Goal: Task Accomplishment & Management: Use online tool/utility

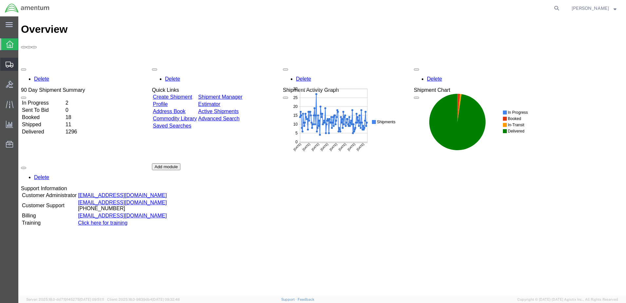
click at [0, 0] on span "Create from Template" at bounding box center [0, 0] width 0 height 0
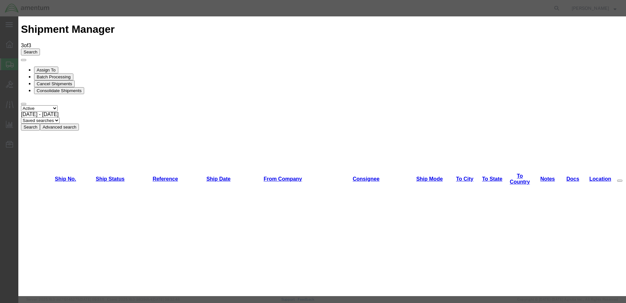
scroll to position [655, 0]
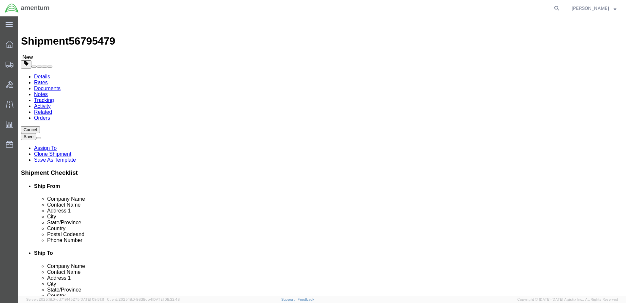
select select "49949"
select select
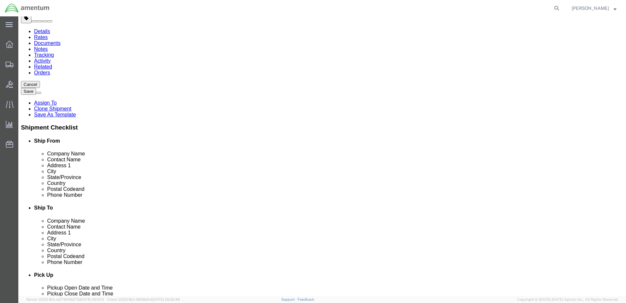
scroll to position [164, 0]
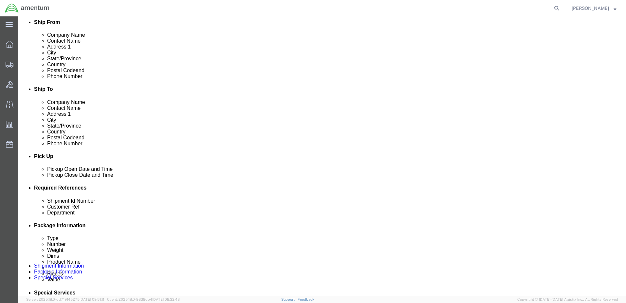
click div "[DATE] 1:02 PM"
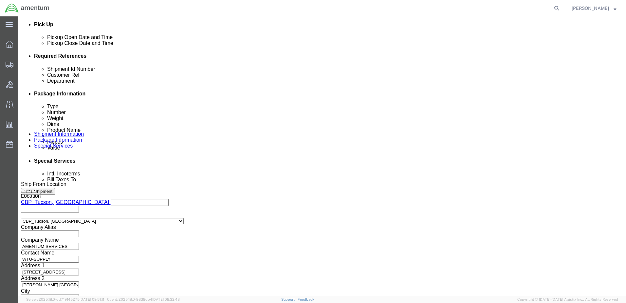
type input "2:02 PM"
click button "Apply"
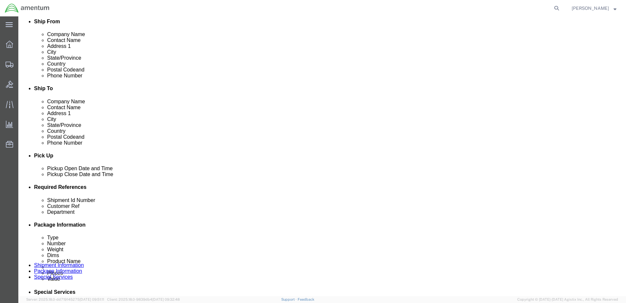
click div
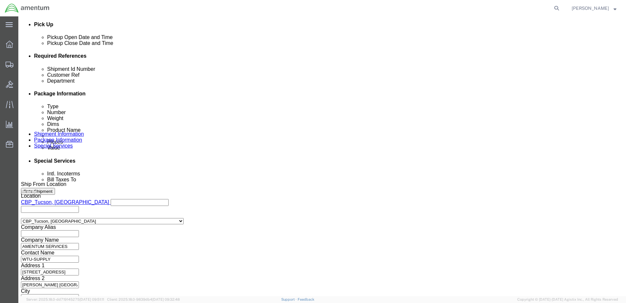
click button "Apply"
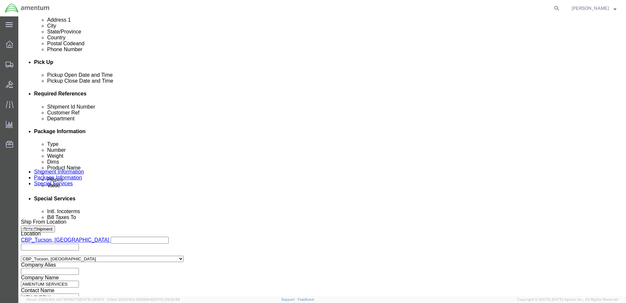
scroll to position [263, 0]
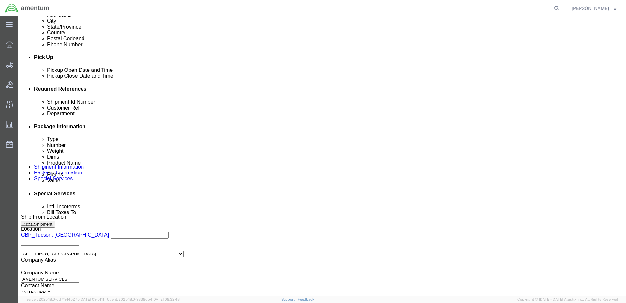
drag, startPoint x: 129, startPoint y: 143, endPoint x: 68, endPoint y: 146, distance: 61.0
click div "Shipment Id Number you decide"
type input "b"
drag, startPoint x: 143, startPoint y: 140, endPoint x: 71, endPoint y: 138, distance: 71.8
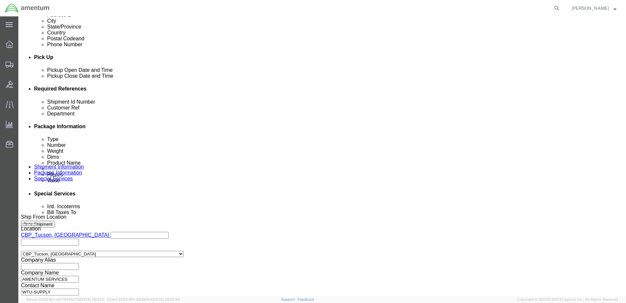
click div "Shipment Id Number BX1 / LANDING GEAR FXD"
type input "BX1 / LANDING GEAR FXD"
click input "text"
paste input "BX1 / LANDING GEAR FXD"
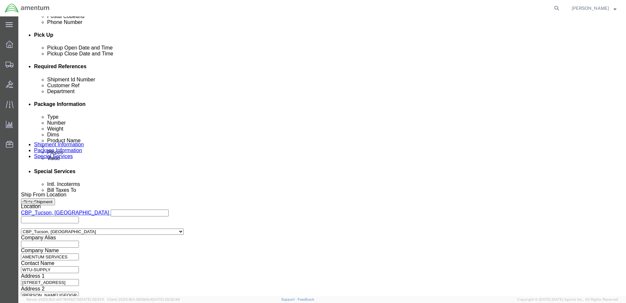
scroll to position [296, 0]
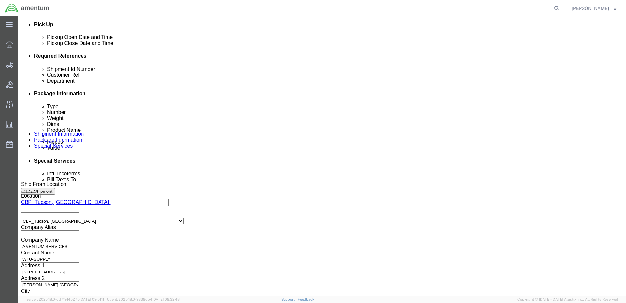
type input "BX1 / LANDING GEAR FXD"
click button "Continue"
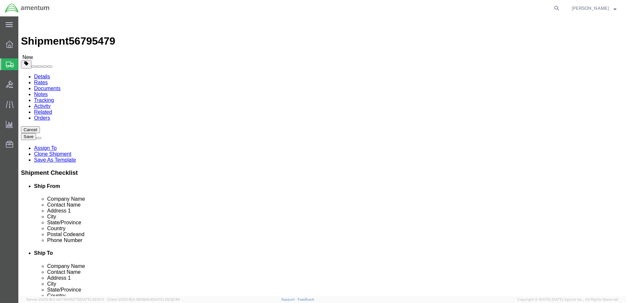
click select "Select BCK Boxes Bale(s) Basket(s) Bolt(s) Bottle(s) Buckets Bulk Bundle(s) Can…"
select select "CBOX"
click select "Select BCK Boxes Bale(s) Basket(s) Bolt(s) Bottle(s) Buckets Bulk Bundle(s) Can…"
drag, startPoint x: 114, startPoint y: 139, endPoint x: 21, endPoint y: 140, distance: 93.4
click div "Dimensions Length 12.00 x Width 12.00 x Height 12.00 Select cm ft in"
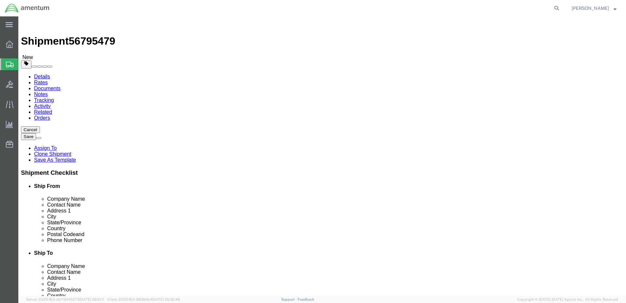
type input "23"
type input "15"
type input "21.00"
click dd "200.00 USD"
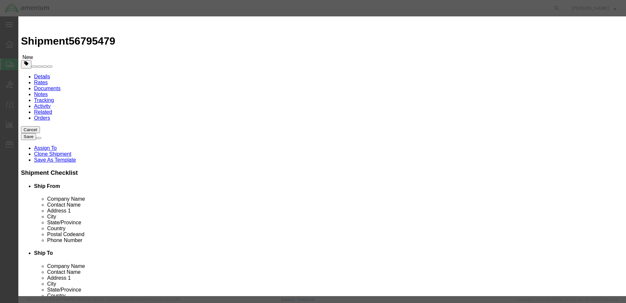
drag, startPoint x: 250, startPoint y: 51, endPoint x: 100, endPoint y: 55, distance: 150.1
click div "Edit content Commodity library Product Name aircraft part - widget Pieces 1.00 …"
paste input "BX1 / LANDING GEAR FXD"
type input "BX1 / LANDING GEAR FXD"
type input "4735.00"
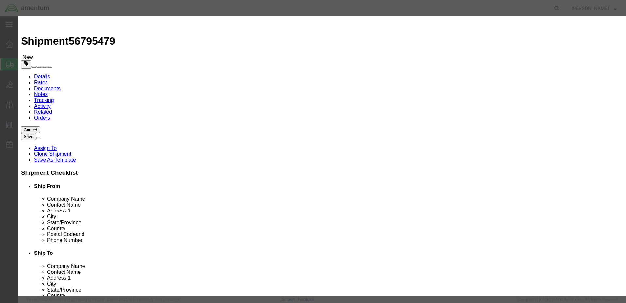
click select "Select 50 55 60 65 70 85 92.5 100 125 175 250 300 400"
select select "125"
click select "Select 50 55 60 65 70 85 92.5 100 125 175 250 300 400"
click textarea
type textarea "PN: [PHONE_NUMBER] NSN: 1620-01-325-8223"
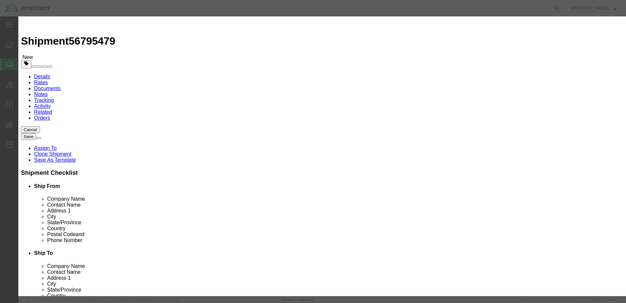
click button "Save & Close"
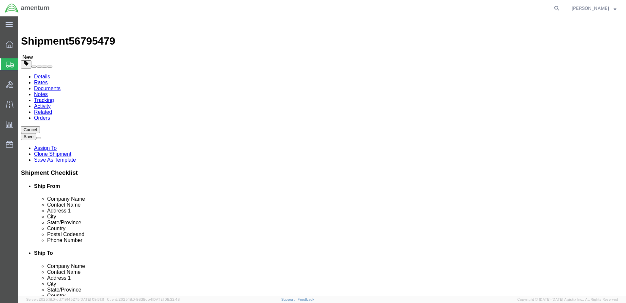
click button "Continue"
click button "Rate Shipment"
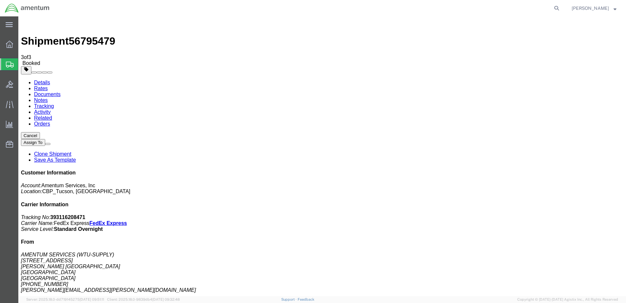
checkbox input "true"
click at [71, 151] on link "Clone Shipment" at bounding box center [52, 154] width 37 height 6
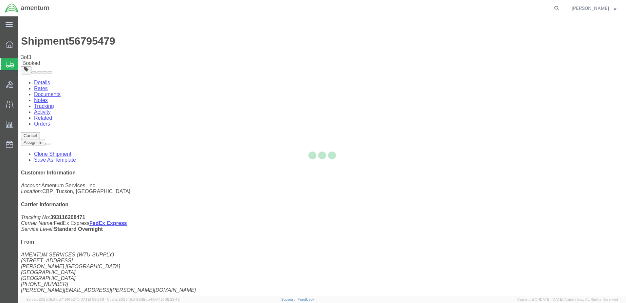
select select "49949"
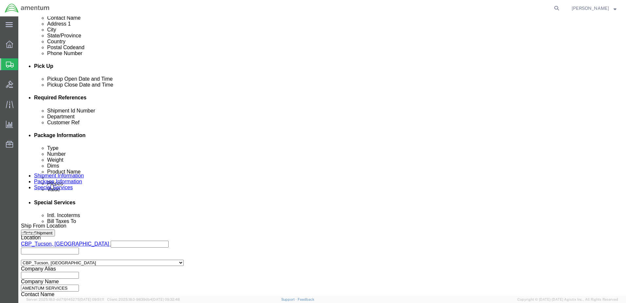
scroll to position [295, 0]
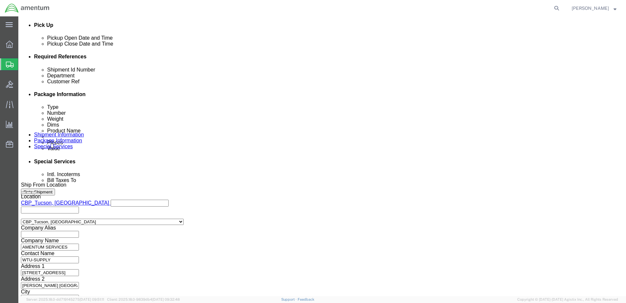
click input "BX1 / LANDING GEAR FXD"
type input "BX2 / LANDING GEAR FXD"
click input "BX1 / LANDING GEAR FXD"
type input "BX2 / LANDING GEAR FXD"
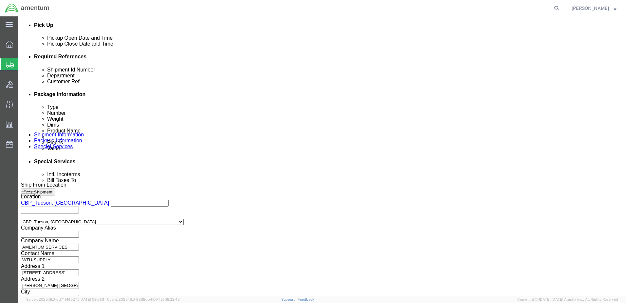
drag, startPoint x: 98, startPoint y: 108, endPoint x: 152, endPoint y: 109, distance: 54.4
click div "BX2 / LANDING GEAR FXD"
drag, startPoint x: 140, startPoint y: 109, endPoint x: 74, endPoint y: 108, distance: 65.9
click div "Shipment Id Number BX2 / ACC VALVE ASSY"
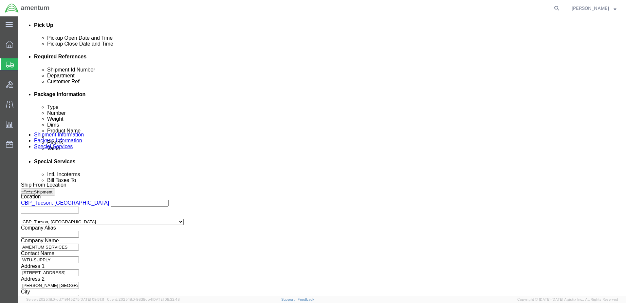
type input "BX2 / ACC VALVE ASSY"
click input "BX2 / LANDING GEAR FXD"
drag, startPoint x: 86, startPoint y: 119, endPoint x: 186, endPoint y: 118, distance: 99.6
click div "Shipment Id Number BX2 / ACC VALVE ASSY Department CBP Select Account Type Acti…"
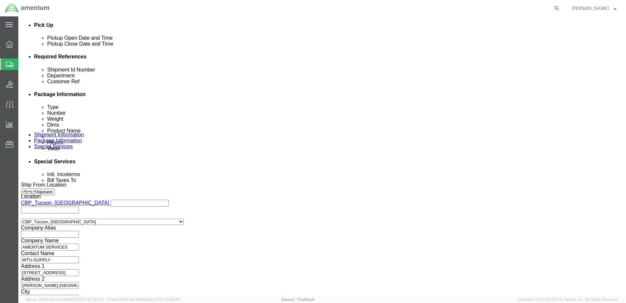
scroll to position [0, 0]
paste input "BX2 / ACC VALVE ASSY"
type input "BX2 / ACC VALVE ASSY"
click button "Continue"
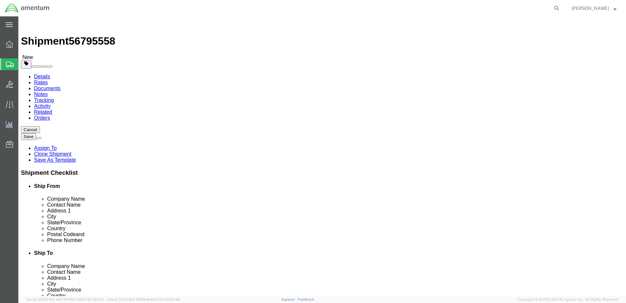
drag, startPoint x: 110, startPoint y: 137, endPoint x: 27, endPoint y: 135, distance: 83.6
click div "Package Type Select Bale(s) Basket(s) Bolt(s) Bottle(s) Buckets Bulk Bundle(s) …"
type input "35"
type input "15"
type input "16"
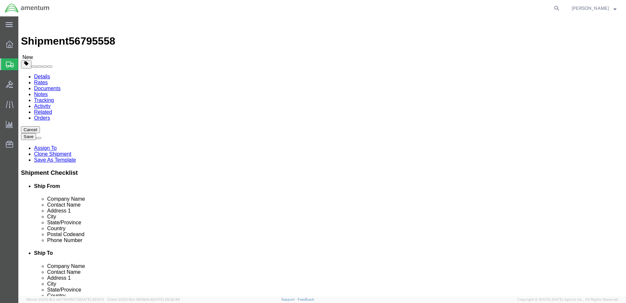
type input "43.00"
click dd "4735.00 USD"
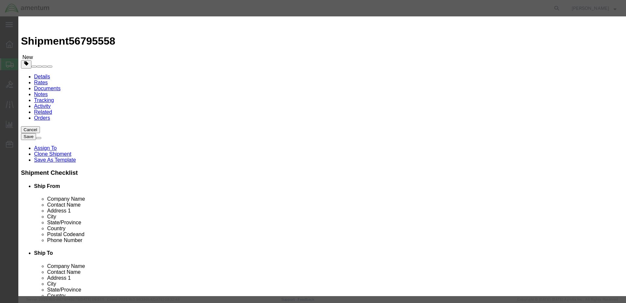
drag, startPoint x: 256, startPoint y: 51, endPoint x: 115, endPoint y: 55, distance: 140.3
click div "Commodity library Product Name BX1 / LANDING GEAR FXD Pieces 1.00 Select Bag Ba…"
paste input "BX2 / ACC VALVE ASSY"
type input "BX2 / ACC VALVE ASSY"
drag, startPoint x: 221, startPoint y: 78, endPoint x: 154, endPoint y: 77, distance: 67.2
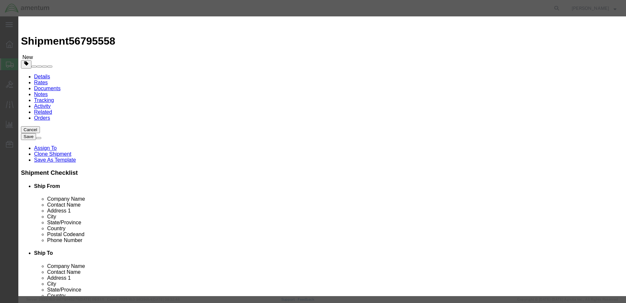
click div "Total Value 4735.00 Select ADP AED AFN ALL AMD AOA ARS ATS AUD AWG AZN BAM BBD …"
type input "43812.90"
click select "Select 50 55 60 65 70 85 92.5 100 125 175 250 300 400"
select select "100"
click select "Select 50 55 60 65 70 85 92.5 100 125 175 250 300 400"
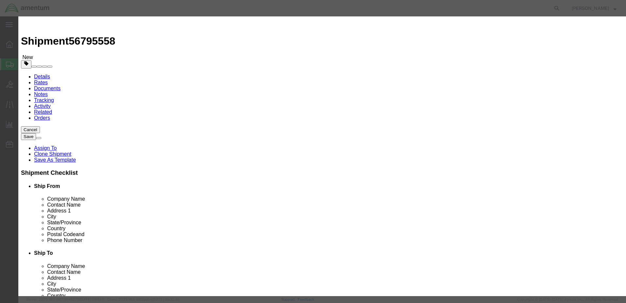
click textarea "PN: [PHONE_NUMBER] NSN: 1620-01-325-8223"
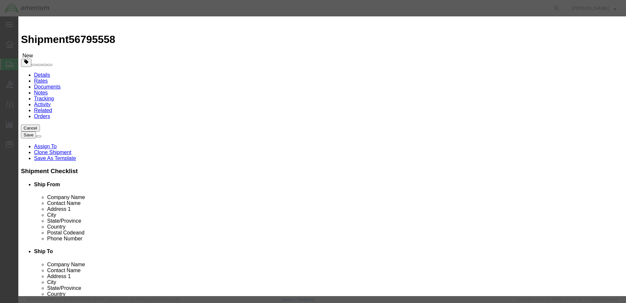
scroll to position [2, 0]
type textarea "PN: [PHONE_NUMBER] NSN: 1650-01-377-6826"
click button "Save & Close"
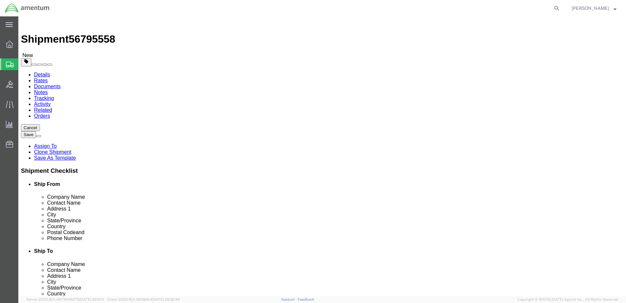
click button "Continue"
click button "Rate Shipment"
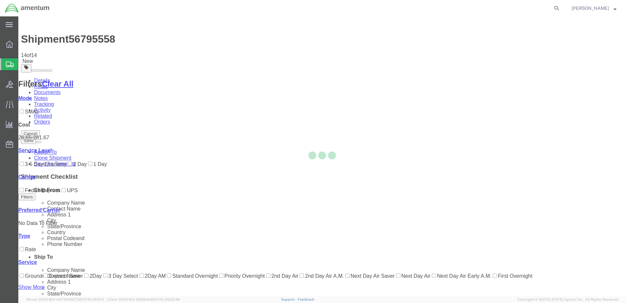
scroll to position [0, 0]
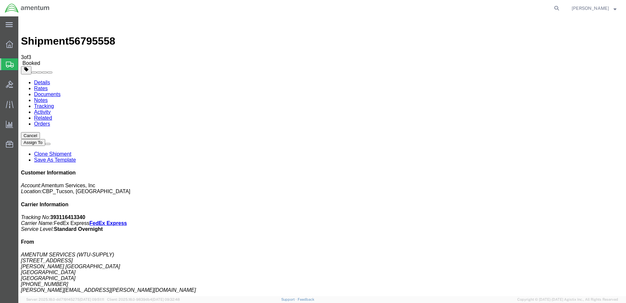
checkbox input "true"
click at [71, 151] on link "Clone Shipment" at bounding box center [52, 154] width 37 height 6
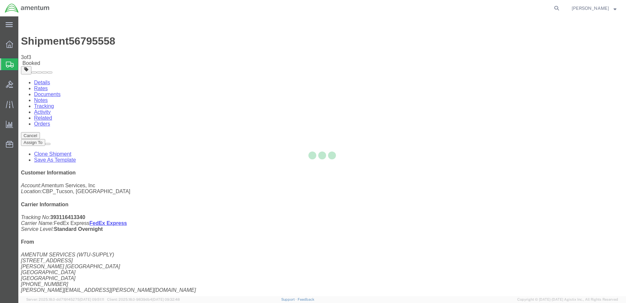
select select "49949"
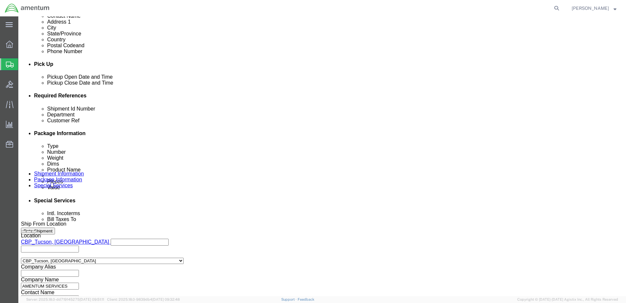
scroll to position [295, 0]
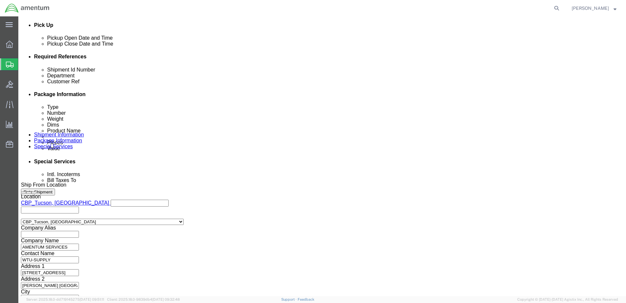
click input "BX2 / ACC VALVE ASSY"
type input "BX3 / ACC VALVE ASSY"
click input "BX2 / ACC VALVE ASSY"
type input "BX / ACC VALVE ASSY"
drag, startPoint x: 140, startPoint y: 106, endPoint x: 92, endPoint y: 108, distance: 48.5
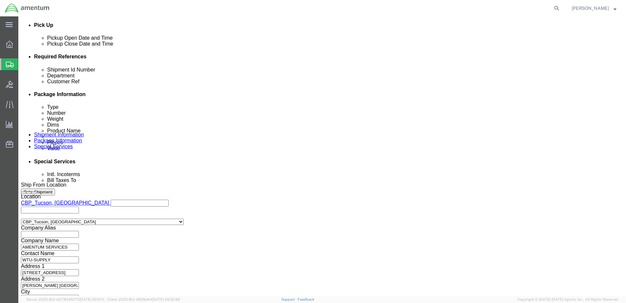
click input "BX3 / ACC VALVE ASSY"
drag, startPoint x: 137, startPoint y: 109, endPoint x: 100, endPoint y: 108, distance: 37.0
click input "BX3 / ACC VALVE ASSY"
type input "BX3 /"
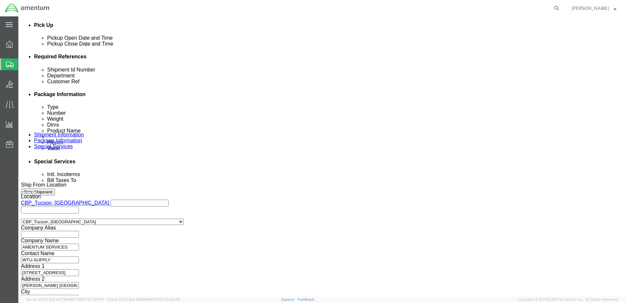
drag, startPoint x: 138, startPoint y: 121, endPoint x: 96, endPoint y: 121, distance: 41.6
click input "BX / ACC VALVE ASSY"
type input "BX 3 /AC 820KB"
click input "BX3 /"
drag, startPoint x: 143, startPoint y: 109, endPoint x: 66, endPoint y: 110, distance: 76.3
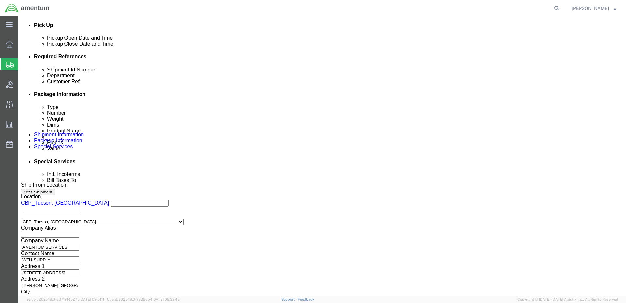
click div "Shipment Id Number BX3 / AC 820KB /3 PARTS"
type input "BX3 / AC 820KB /3 PARTS"
drag, startPoint x: 86, startPoint y: 120, endPoint x: 228, endPoint y: 129, distance: 142.8
click div "Shipment Id Number BX3 / AC 820KB /3 PARTS Department CBP Select Account Type A…"
paste input "BX3 / AC 820KB /3 PARTS"
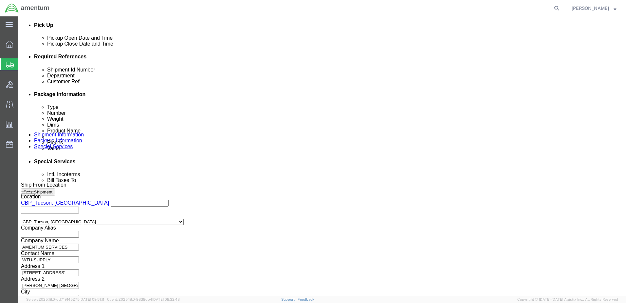
type input "BX3 / AC 820KB /3 PARTS"
click button "Continue"
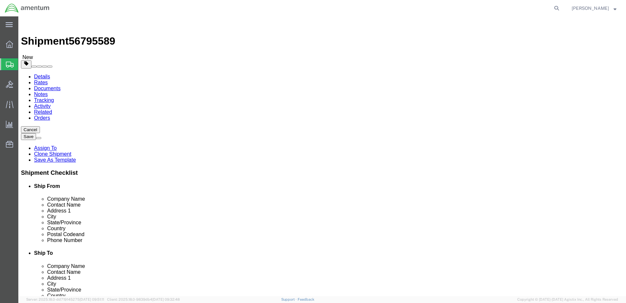
drag, startPoint x: 112, startPoint y: 142, endPoint x: 49, endPoint y: 140, distance: 63.3
click div "Dimensions Length 35.00 x Width 15.00 x Height 16.00 Select cm ft in"
type input "8"
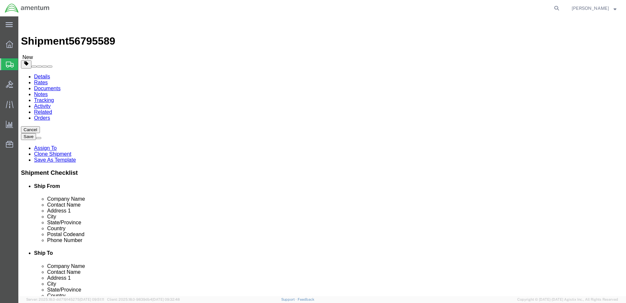
type input "3.0"
click dd "43812.90 USD"
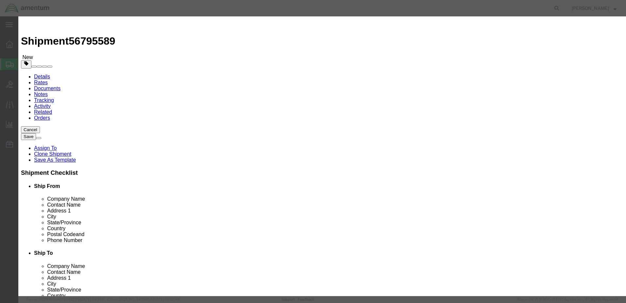
drag, startPoint x: 245, startPoint y: 53, endPoint x: 132, endPoint y: 54, distance: 113.0
click div "Product Name BX2 / ACC VALVE ASSY"
paste input "BX3 / AC 820KB /3 PARTS"
type input "BX3 / AC 820KB /3 PARTS"
drag, startPoint x: 207, startPoint y: 62, endPoint x: 174, endPoint y: 62, distance: 32.8
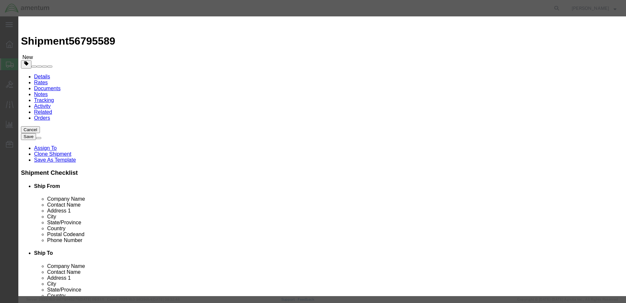
click div "Pieces 1.00 Select Bag Barrels 100Board Feet Bottle Box Blister Pack Carats Can…"
type input "64"
type input "2804025.6"
drag, startPoint x: 224, startPoint y: 75, endPoint x: 172, endPoint y: 76, distance: 51.8
click div "Total Value Total value of all the pieces 2804025.6 Select ADP AED AFN ALL AMD …"
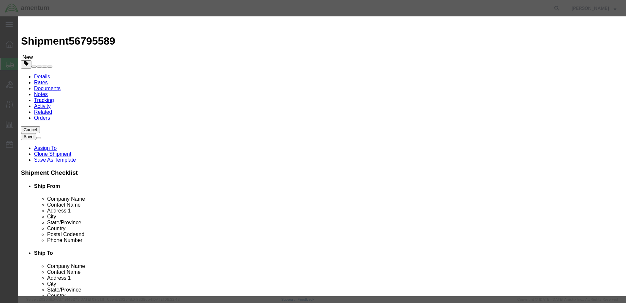
type input "175.81"
click select "Select 50 55 60 65 70 85 92.5 100 125 175 250 300 400"
click div "GL Reference Select Account Type Activity ID Airline Appointment Number ASN Bat…"
drag, startPoint x: 425, startPoint y: 56, endPoint x: 357, endPoint y: 44, distance: 69.2
click div "Commodity library Product Name BX3 / AC 820KB /3 PARTS Pieces 64 Select Bag Bar…"
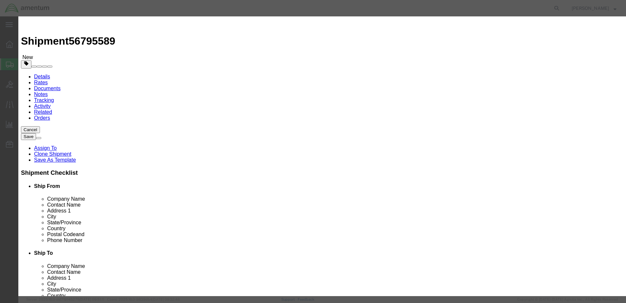
scroll to position [5, 0]
type textarea "SCREW MACHINE 2 TYPES BEARING SLEEVE X 2"
click button "Save & Close"
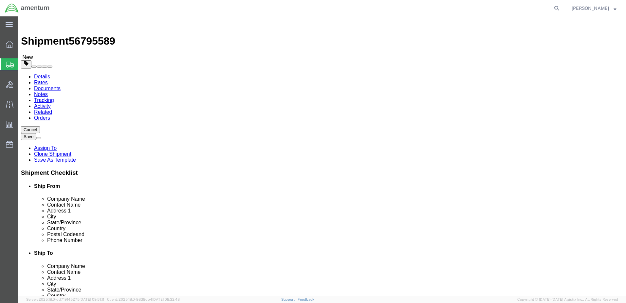
click button "Continue"
click button "Rate Shipment"
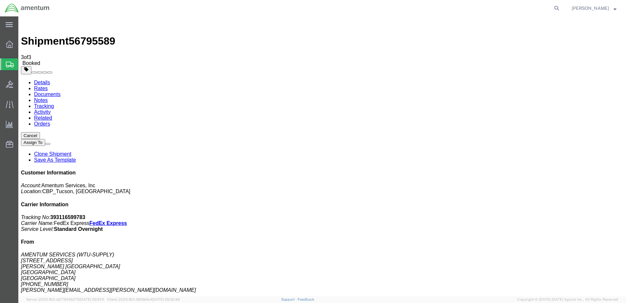
checkbox input "true"
